Goal: Task Accomplishment & Management: Manage account settings

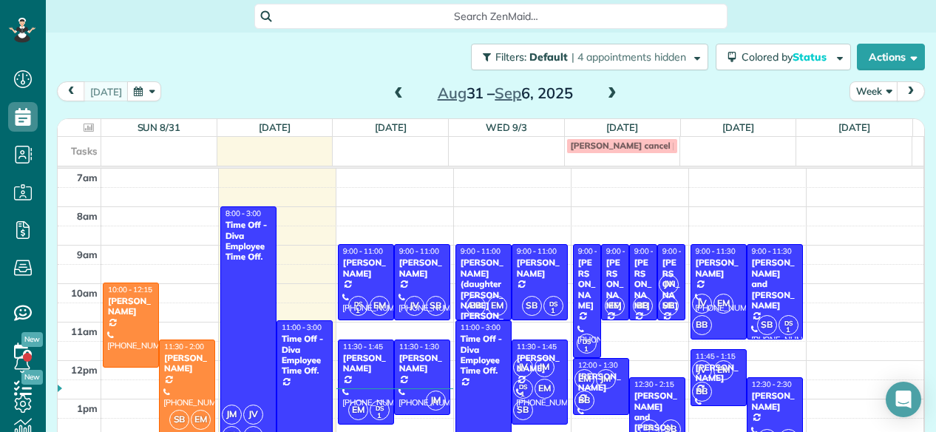
scroll to position [31, 0]
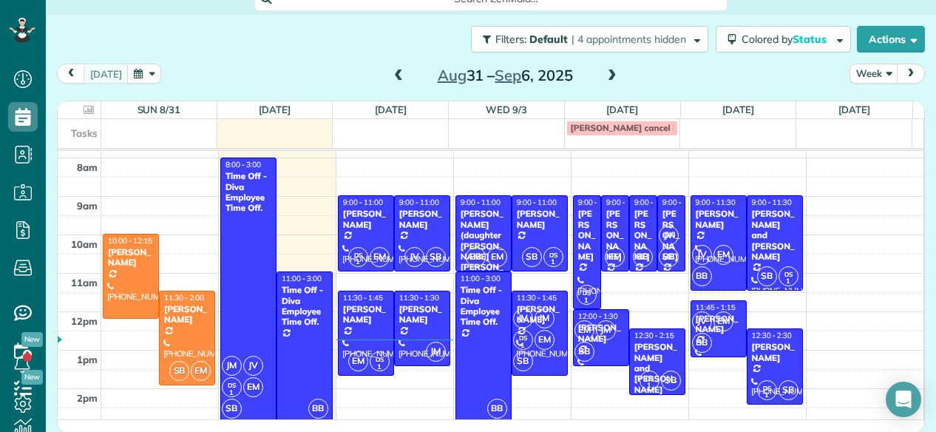
click at [609, 75] on span at bounding box center [612, 76] width 16 height 13
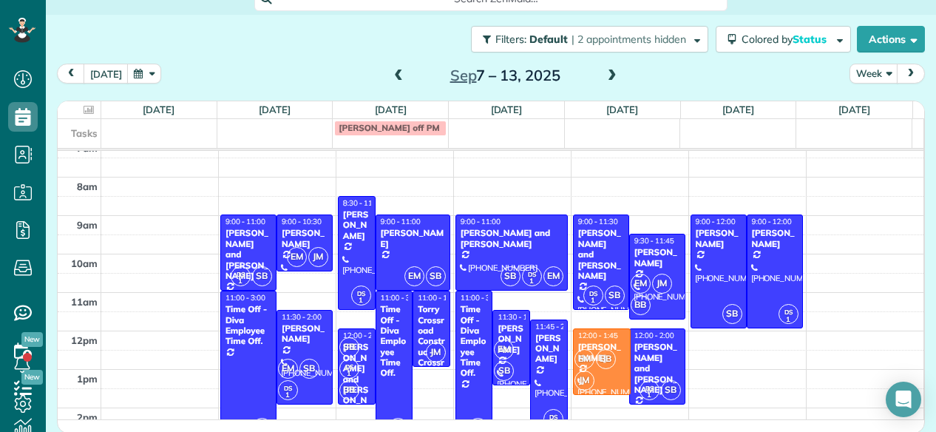
scroll to position [13, 0]
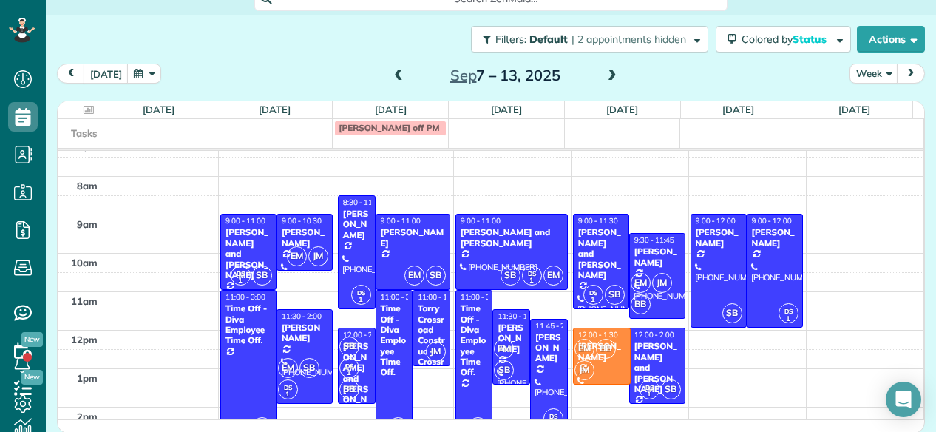
drag, startPoint x: 597, startPoint y: 413, endPoint x: 596, endPoint y: 382, distance: 30.3
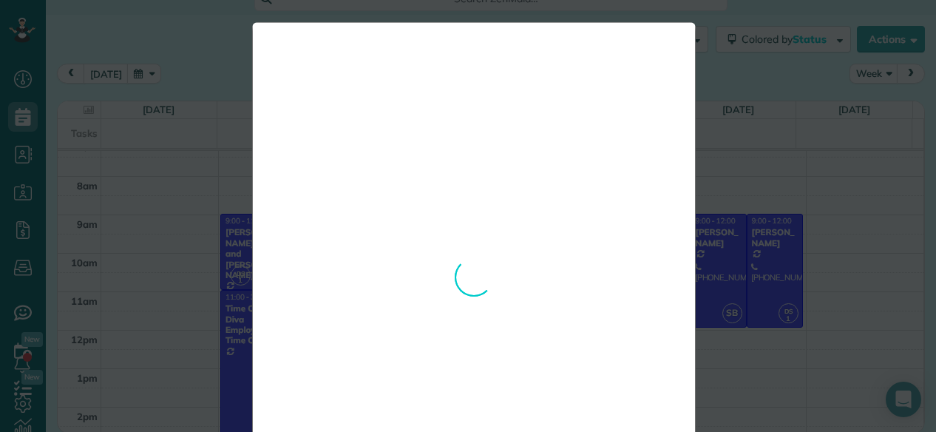
scroll to position [0, 0]
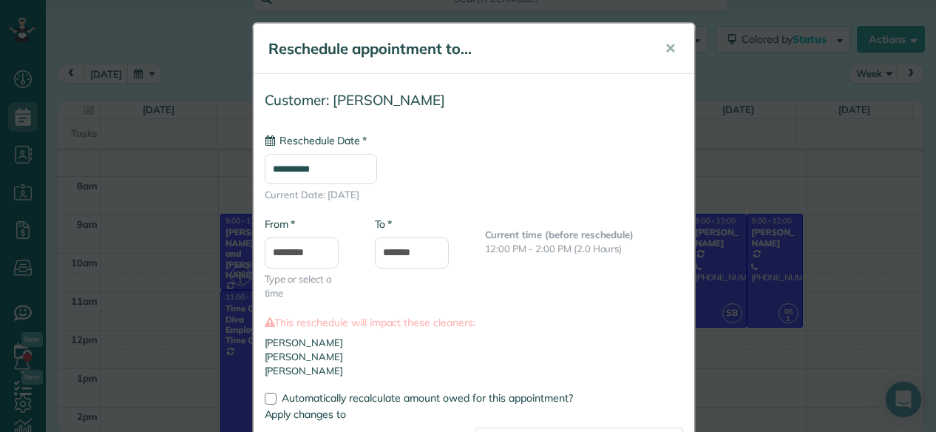
type input "**********"
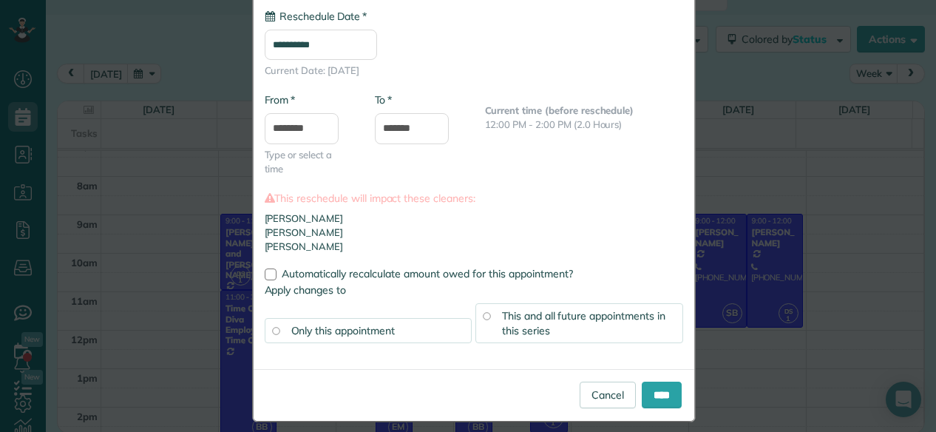
scroll to position [135, 0]
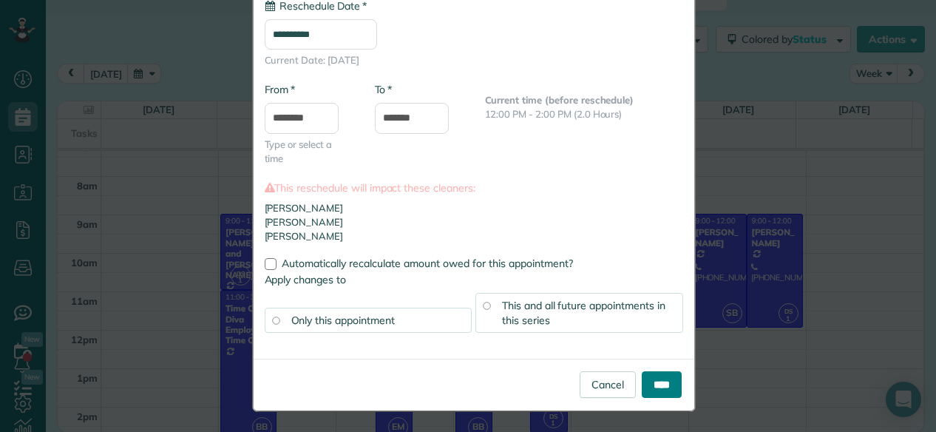
click at [658, 381] on input "****" at bounding box center [662, 384] width 40 height 27
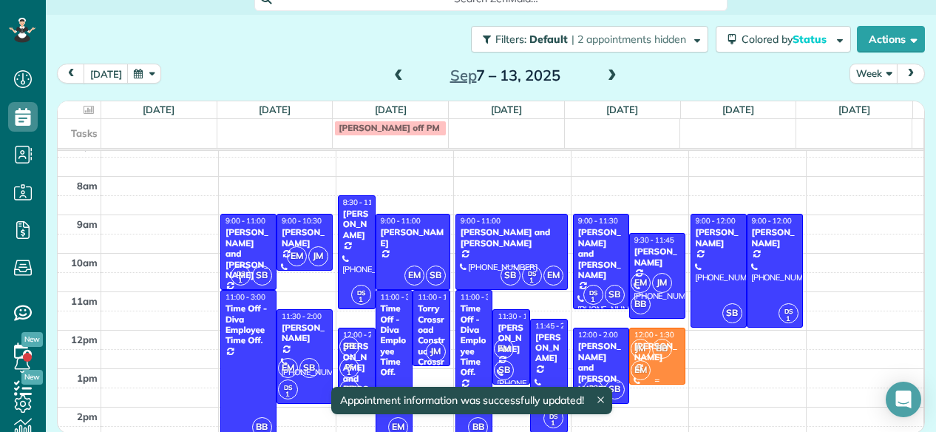
click at [648, 368] on div "JM BB EM" at bounding box center [656, 359] width 52 height 43
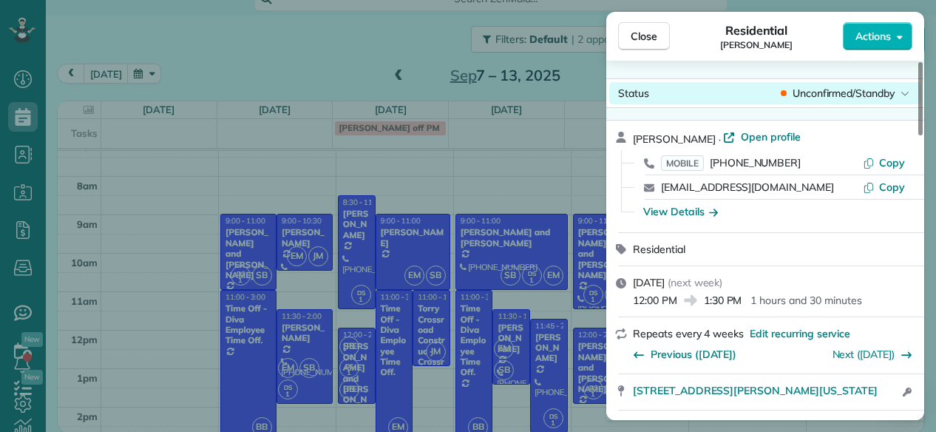
click at [840, 87] on span "Unconfirmed/Standby" at bounding box center [844, 93] width 102 height 15
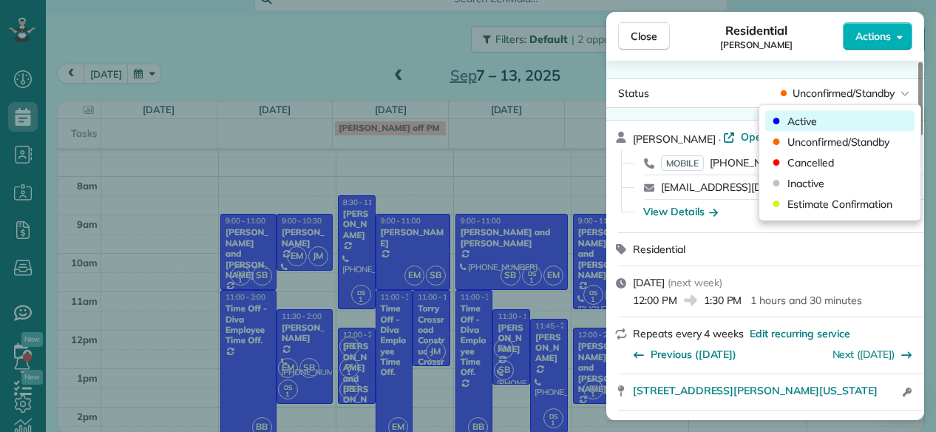
click at [813, 111] on div "Active" at bounding box center [840, 121] width 149 height 21
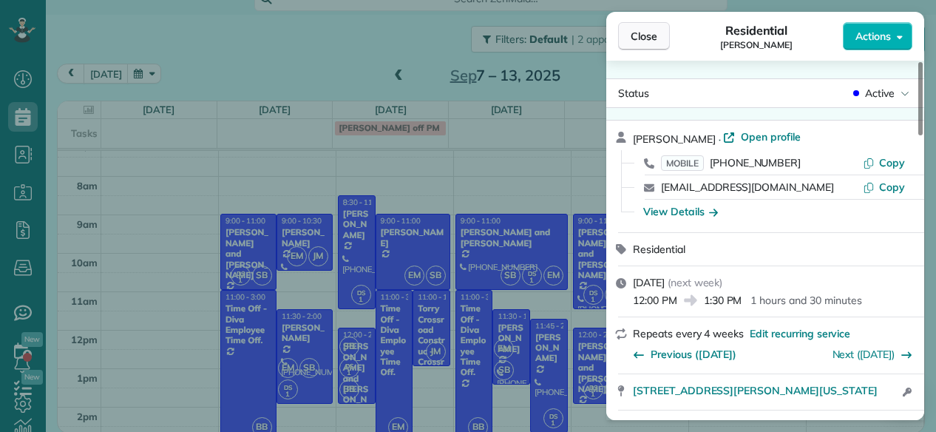
click at [659, 36] on button "Close" at bounding box center [644, 36] width 52 height 28
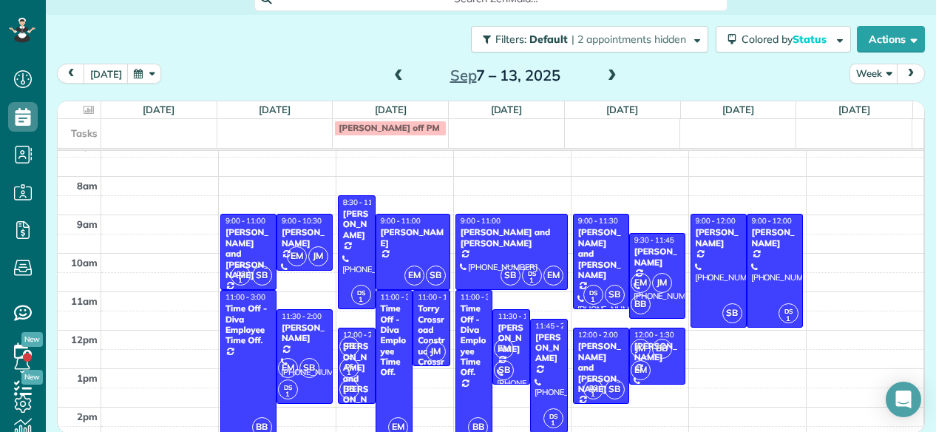
click at [394, 72] on span at bounding box center [399, 76] width 16 height 13
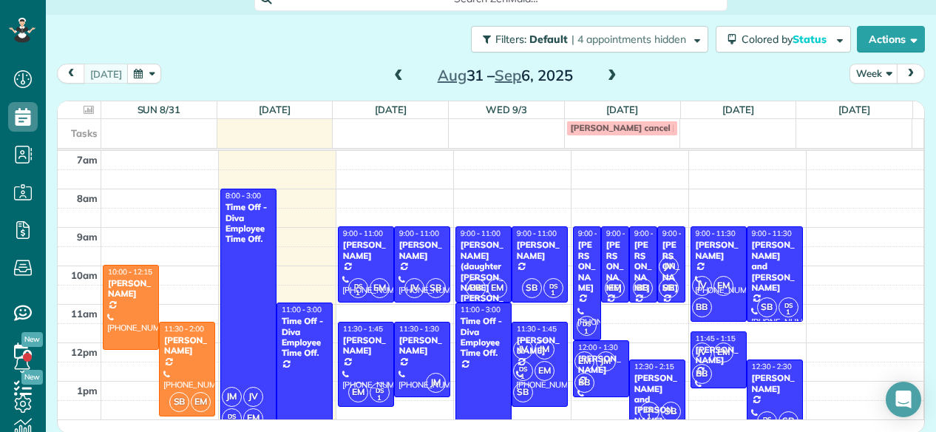
click at [604, 79] on span at bounding box center [612, 76] width 16 height 13
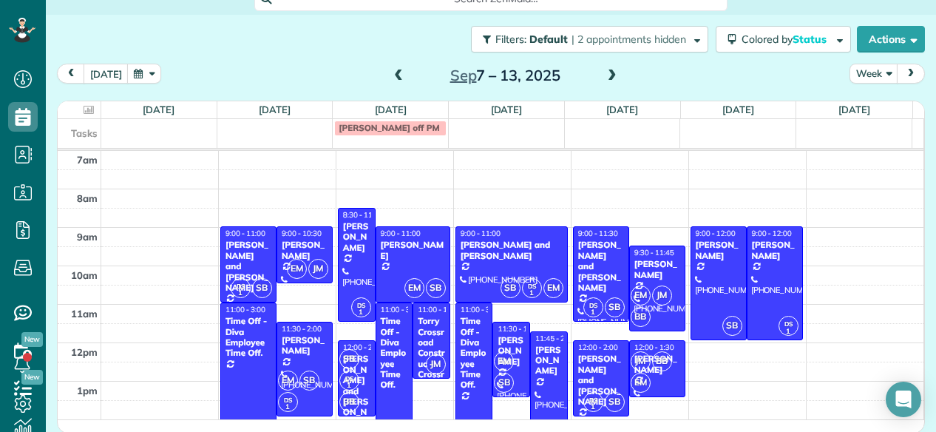
click at [604, 79] on span at bounding box center [612, 76] width 16 height 13
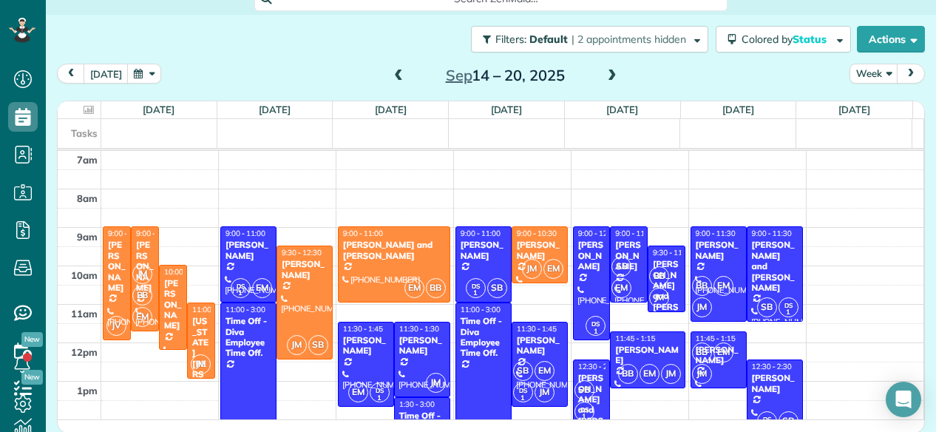
click at [394, 70] on span at bounding box center [399, 76] width 16 height 13
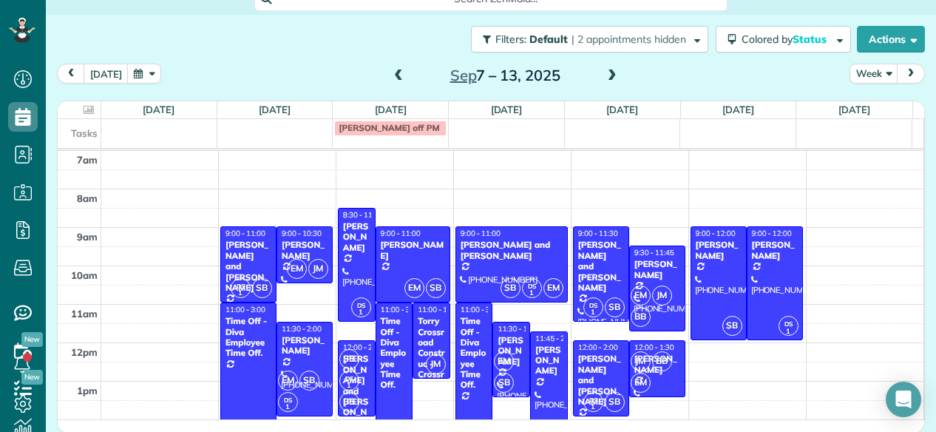
click at [394, 70] on span at bounding box center [399, 76] width 16 height 13
